Goal: Task Accomplishment & Management: Complete application form

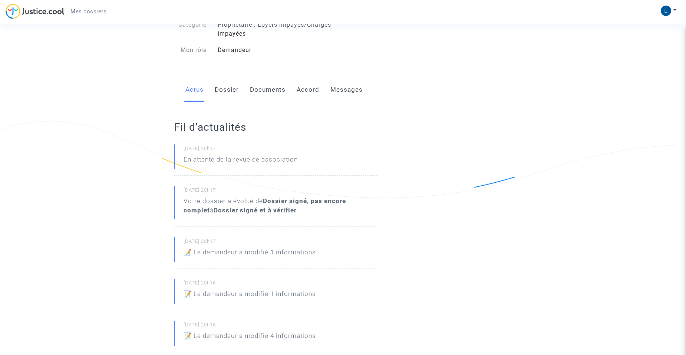
click at [232, 90] on link "Dossier" at bounding box center [227, 90] width 24 height 24
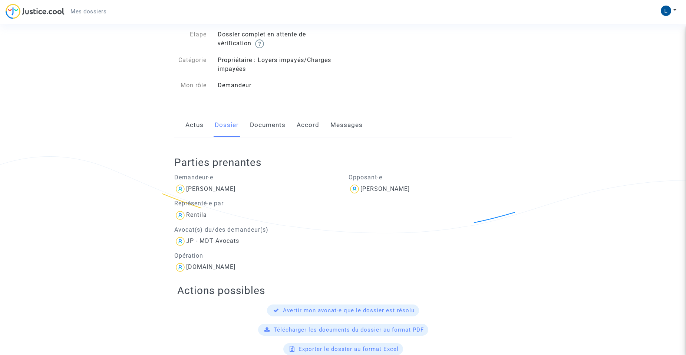
scroll to position [37, 0]
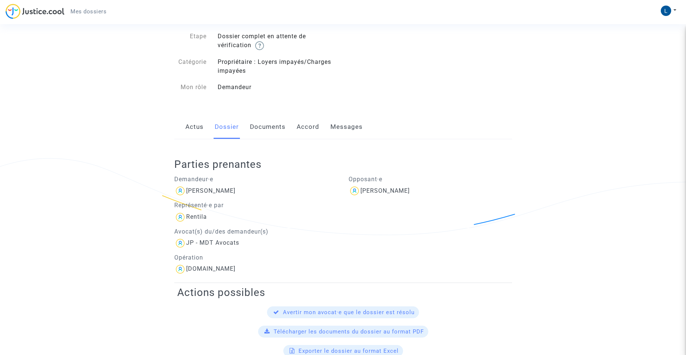
click at [271, 126] on link "Documents" at bounding box center [268, 127] width 36 height 24
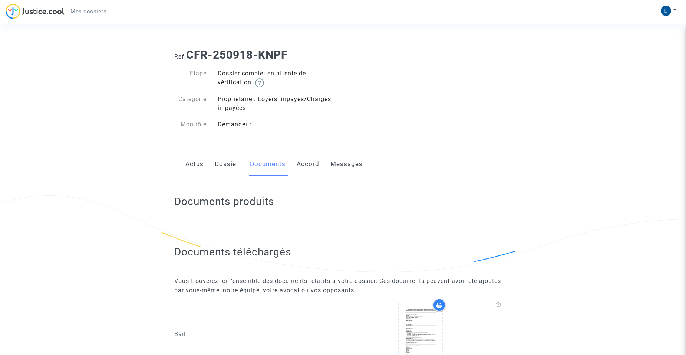
click at [213, 56] on b "CFR-250918-KNPF" at bounding box center [236, 54] width 101 height 13
click at [195, 165] on link "Actus" at bounding box center [194, 164] width 18 height 24
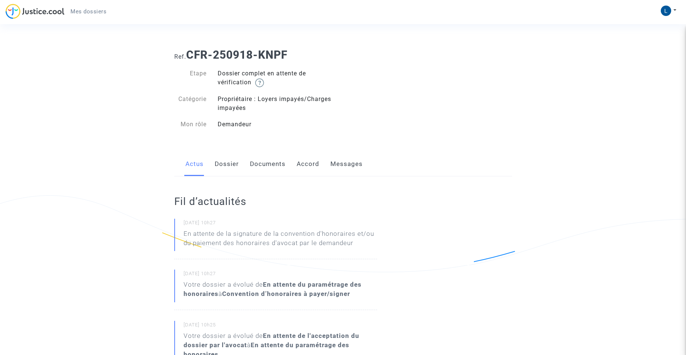
click at [94, 11] on span "Mes dossiers" at bounding box center [88, 11] width 36 height 7
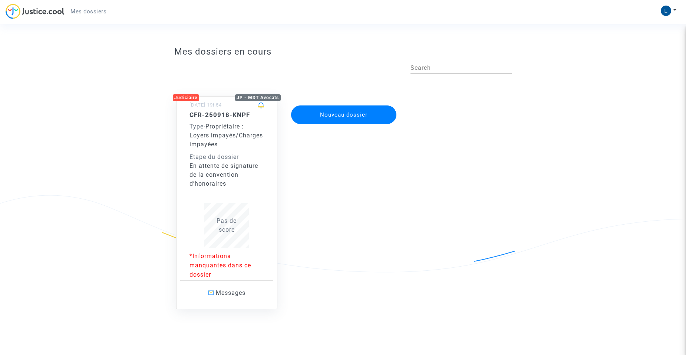
click at [222, 158] on div "Etape du dossier" at bounding box center [227, 156] width 75 height 9
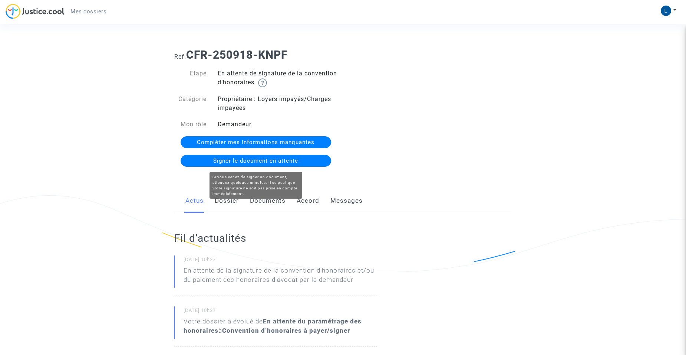
click at [236, 162] on span "Signer le document en attente" at bounding box center [255, 160] width 85 height 7
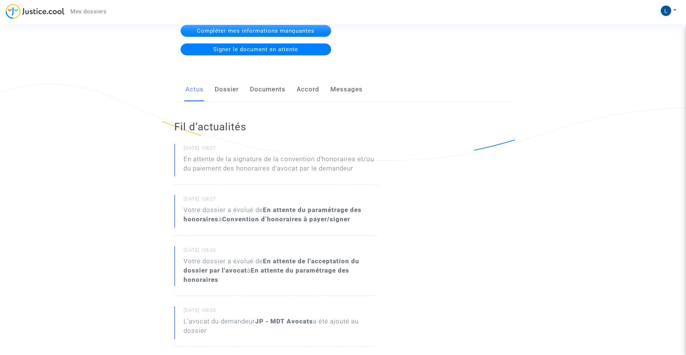
scroll to position [148, 0]
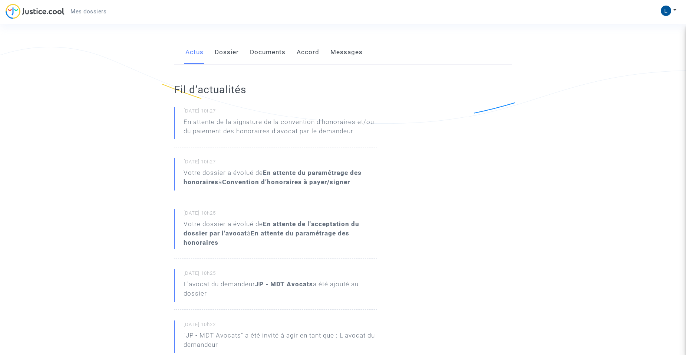
click at [289, 127] on p "En attente de la signature de la convention d'honoraires et/ou du paiement des …" at bounding box center [281, 128] width 194 height 22
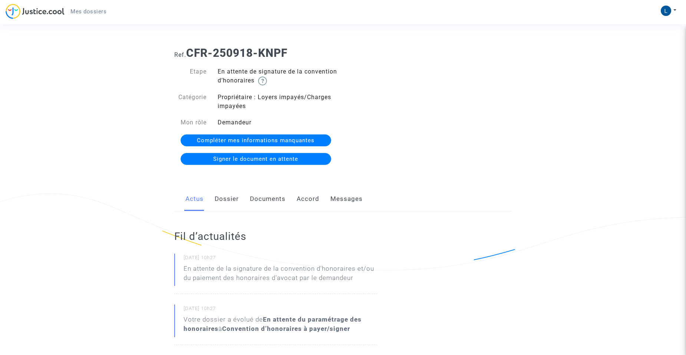
scroll to position [0, 0]
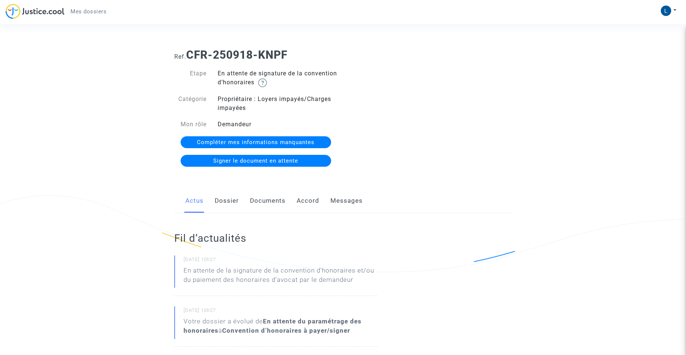
click at [265, 140] on span "Compléter mes informations manquantes" at bounding box center [256, 142] width 118 height 7
